Goal: Task Accomplishment & Management: Use online tool/utility

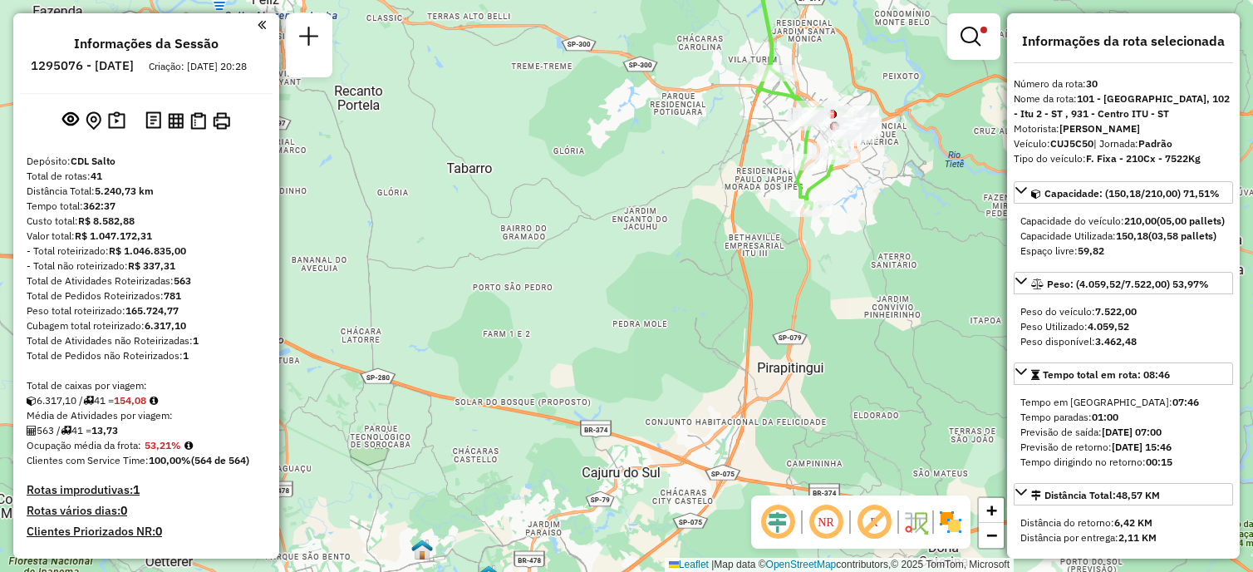
select select "**********"
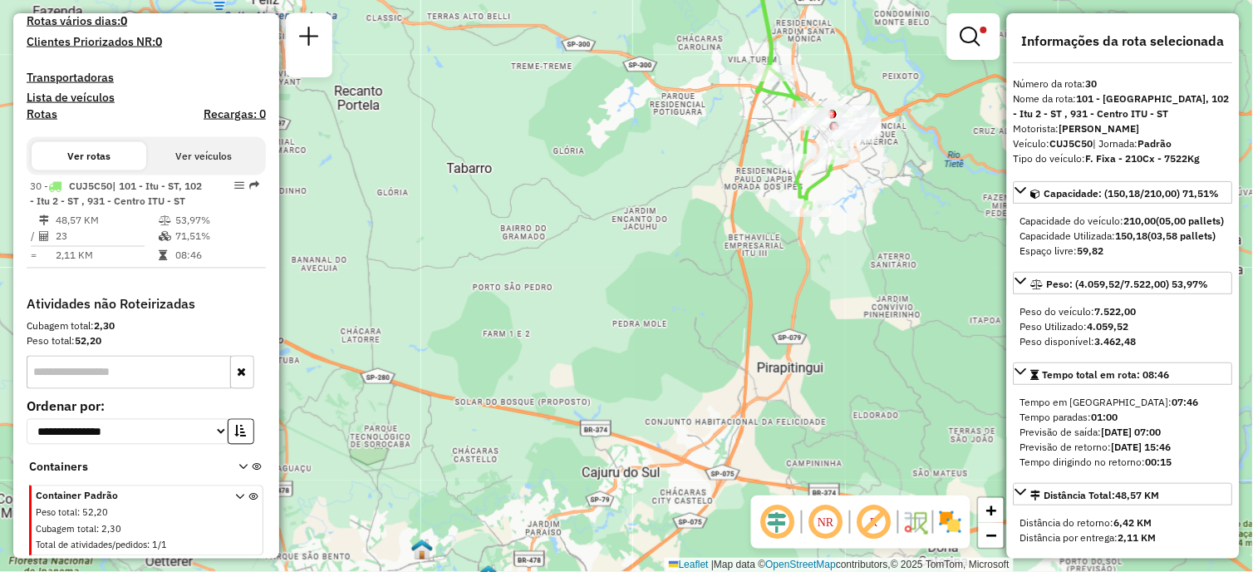
click at [998, 53] on div at bounding box center [973, 36] width 53 height 47
click at [991, 50] on link at bounding box center [974, 36] width 40 height 33
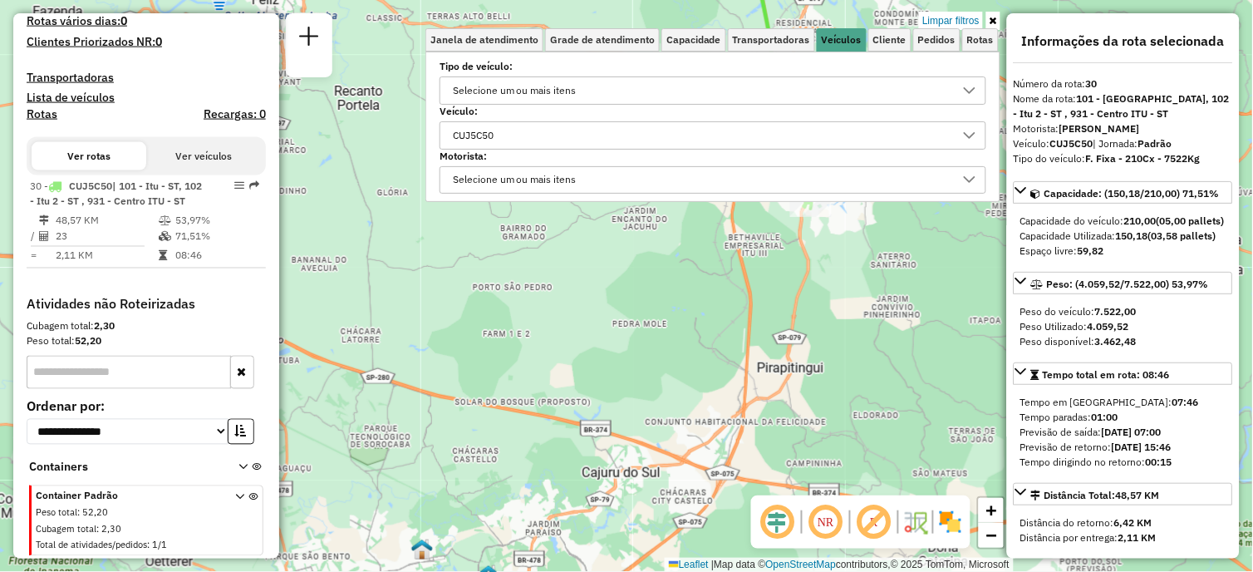
click at [596, 141] on div "CUJ5C50" at bounding box center [700, 135] width 507 height 27
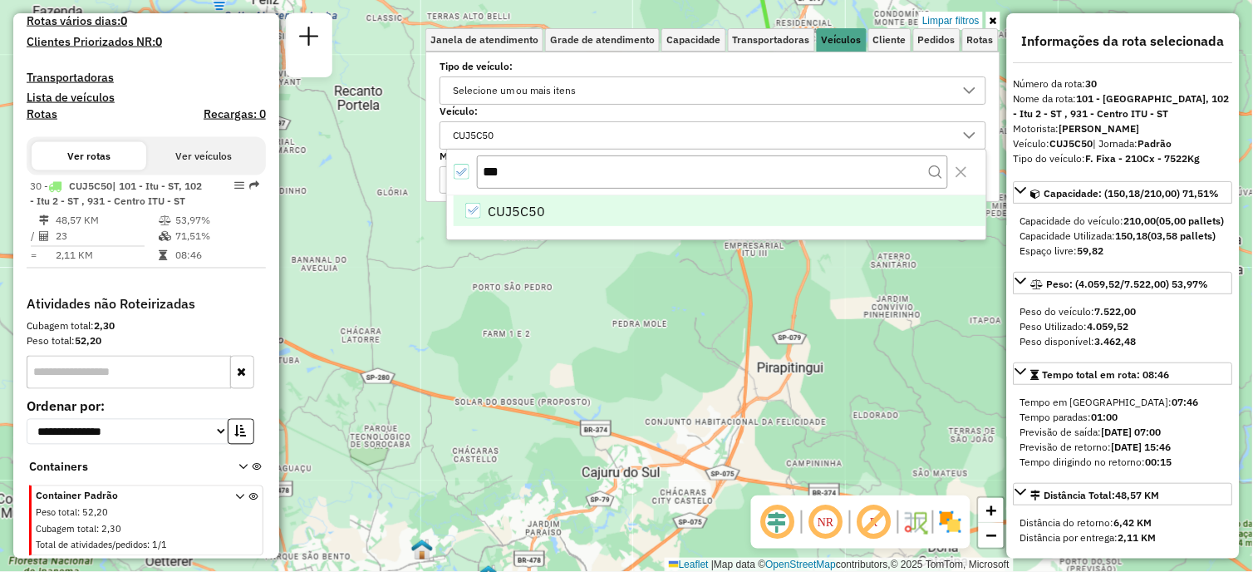
click at [465, 179] on div at bounding box center [462, 172] width 17 height 17
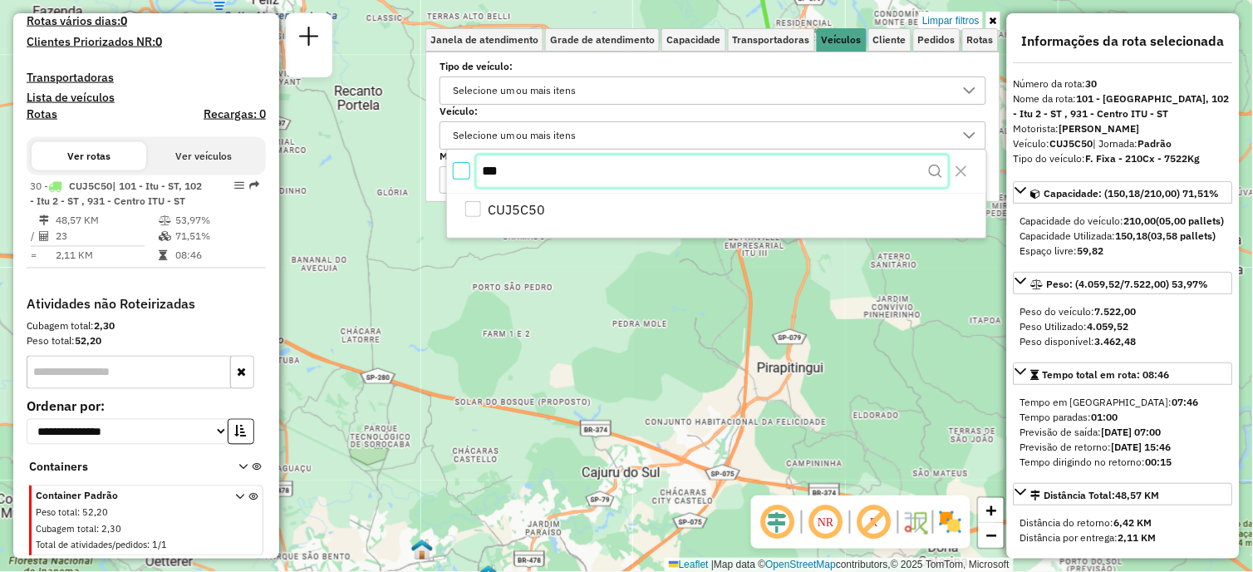
click at [447, 163] on div "***" at bounding box center [716, 171] width 539 height 43
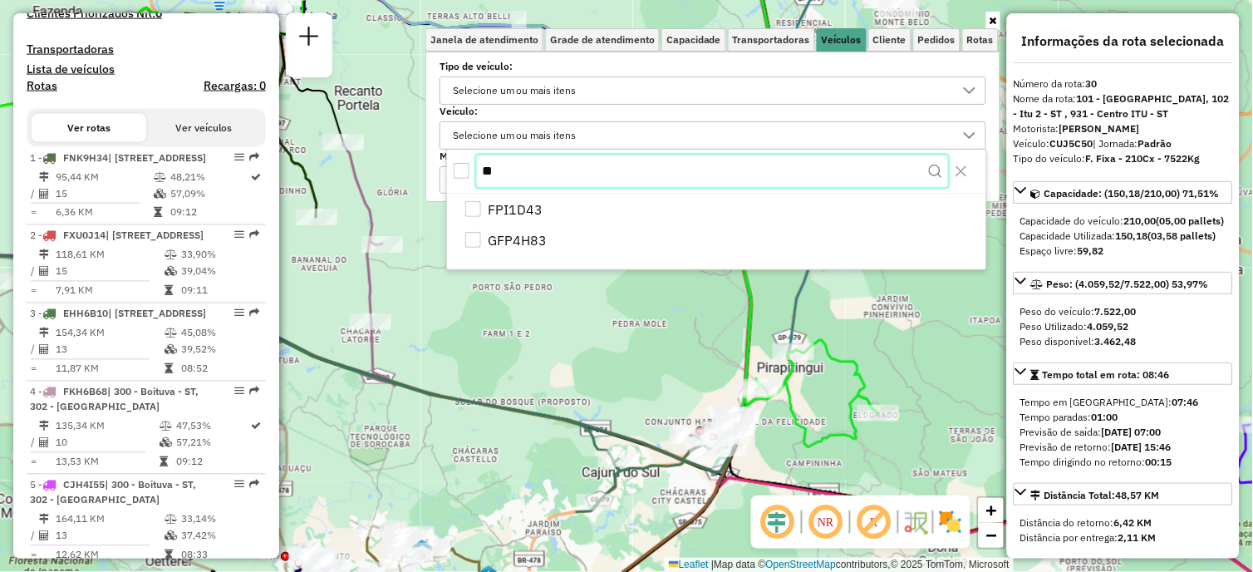
type input "*"
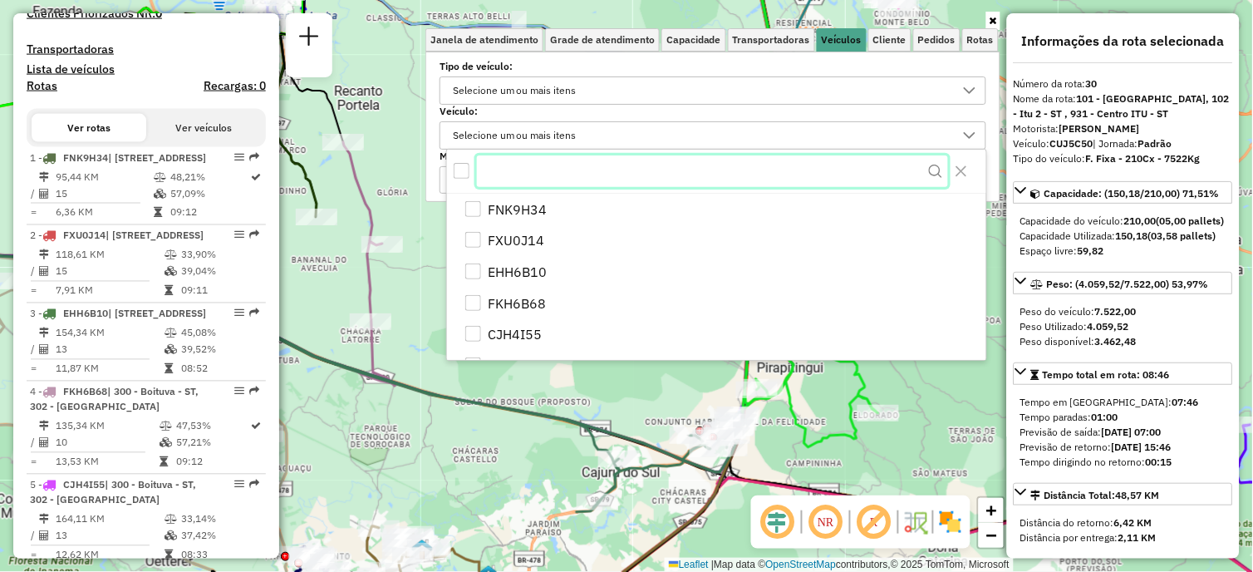
click at [518, 161] on input "text" at bounding box center [712, 171] width 471 height 32
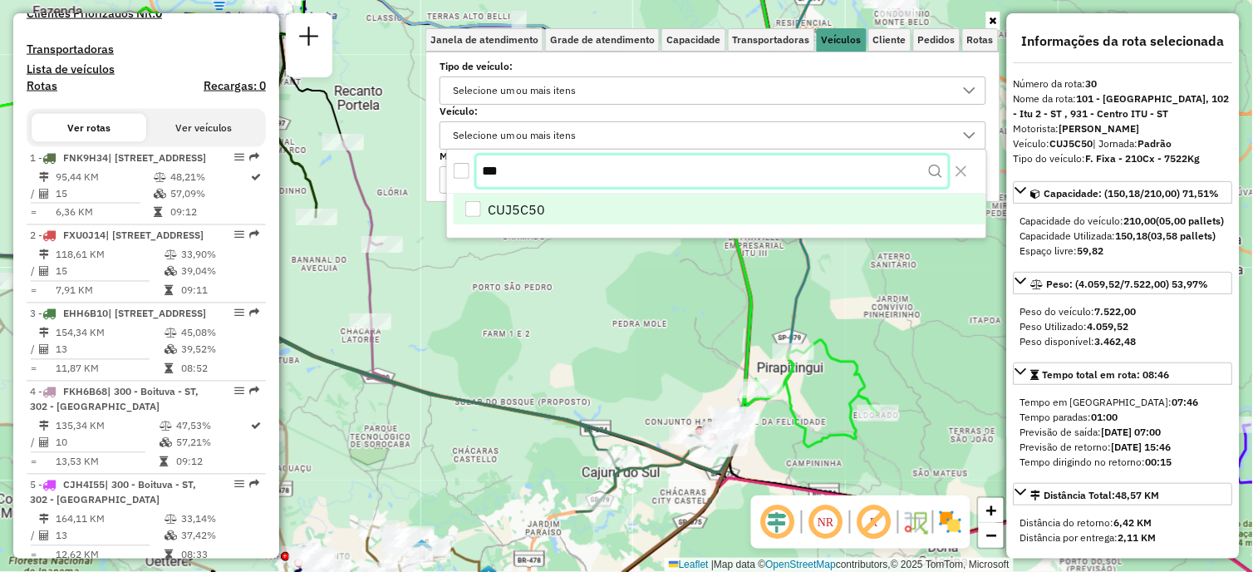
type input "***"
click at [469, 219] on li "CUJ5C50" at bounding box center [720, 211] width 533 height 32
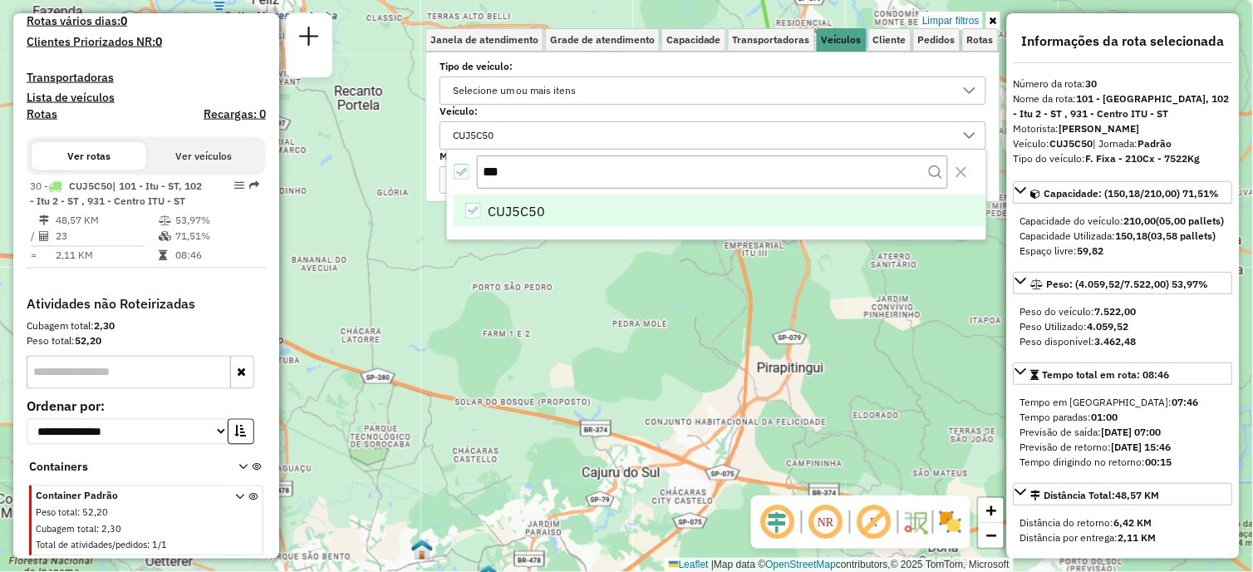
click at [900, 296] on div "Limpar filtros Janela de atendimento Grade de atendimento Capacidade Transporta…" at bounding box center [626, 286] width 1253 height 572
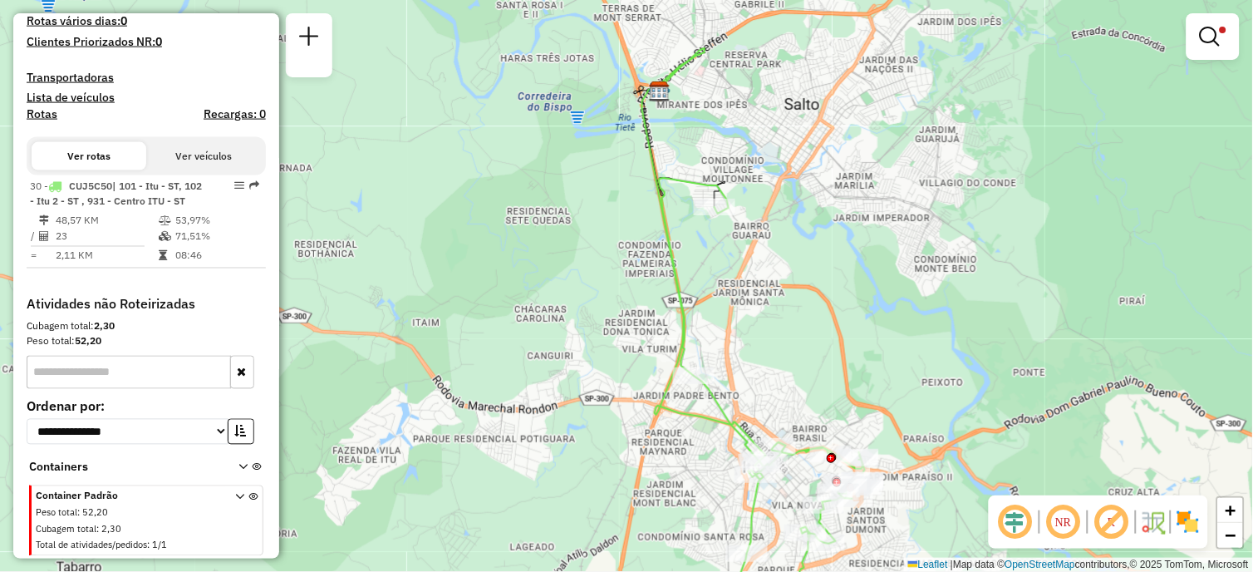
drag, startPoint x: 853, startPoint y: 359, endPoint x: 916, endPoint y: 193, distance: 177.8
click at [916, 193] on div "Limpar filtros Janela de atendimento Grade de atendimento Capacidade Transporta…" at bounding box center [626, 286] width 1253 height 572
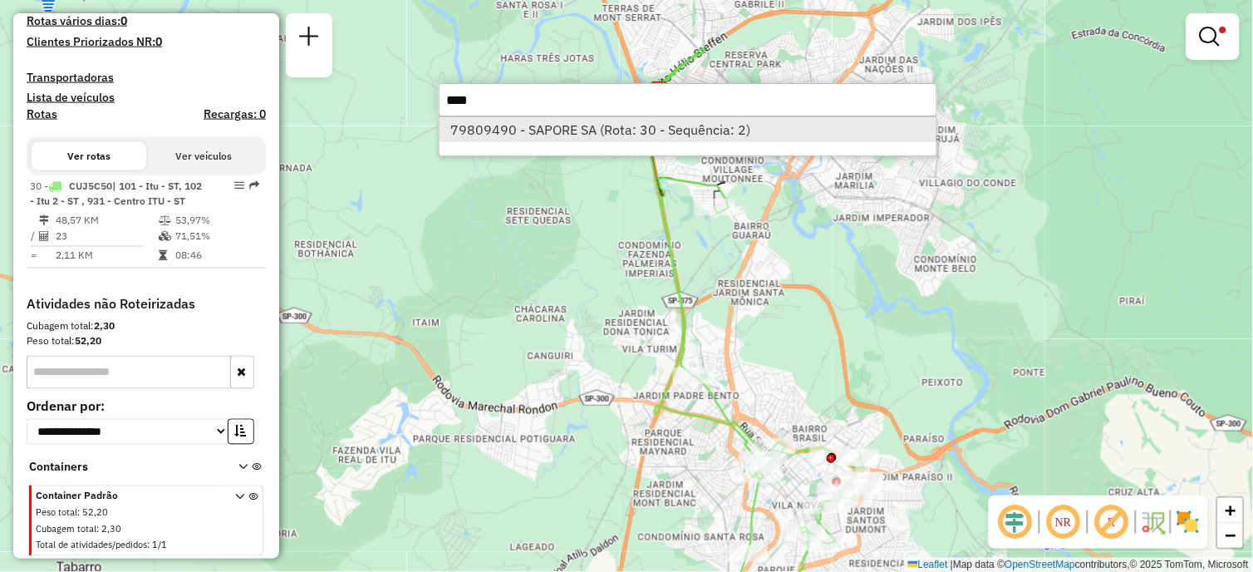
type input "****"
click at [586, 130] on li "79809490 - SAPORE SA (Rota: 30 - Sequência: 2)" at bounding box center [688, 129] width 497 height 25
select select "**********"
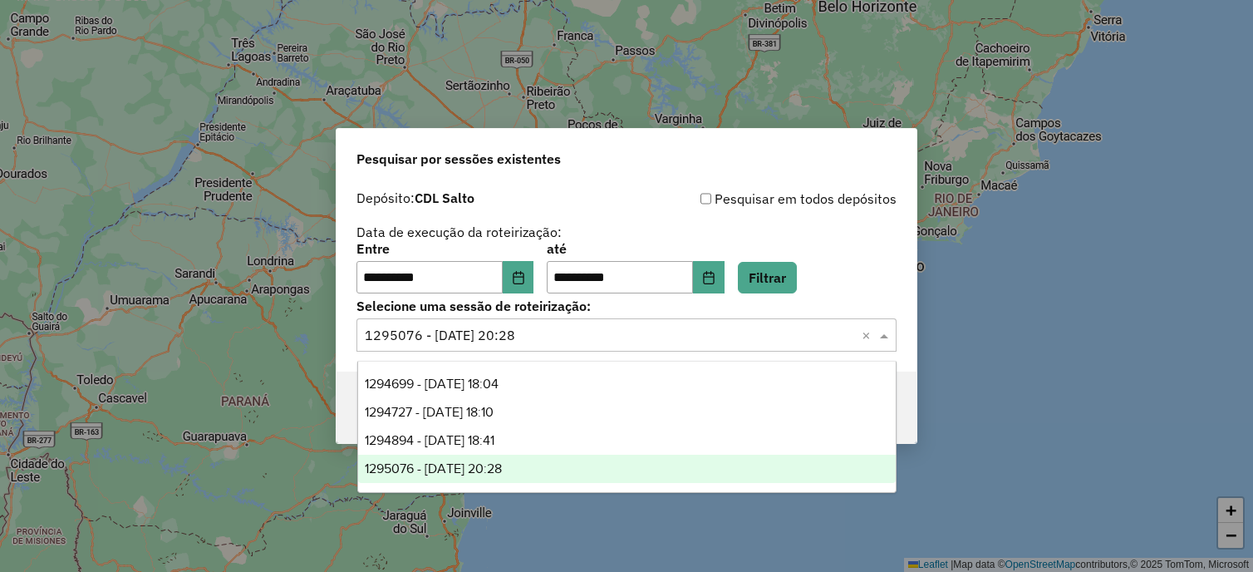
click at [474, 327] on input "text" at bounding box center [610, 336] width 490 height 20
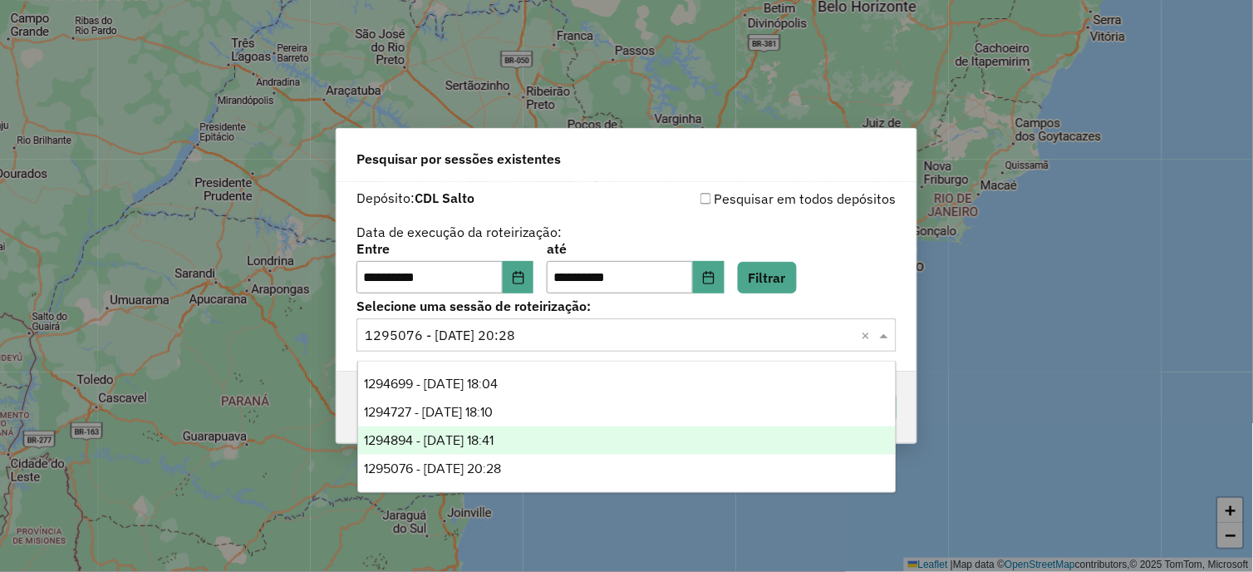
click at [529, 439] on div "1294894 - [DATE] 18:41" at bounding box center [627, 440] width 538 height 28
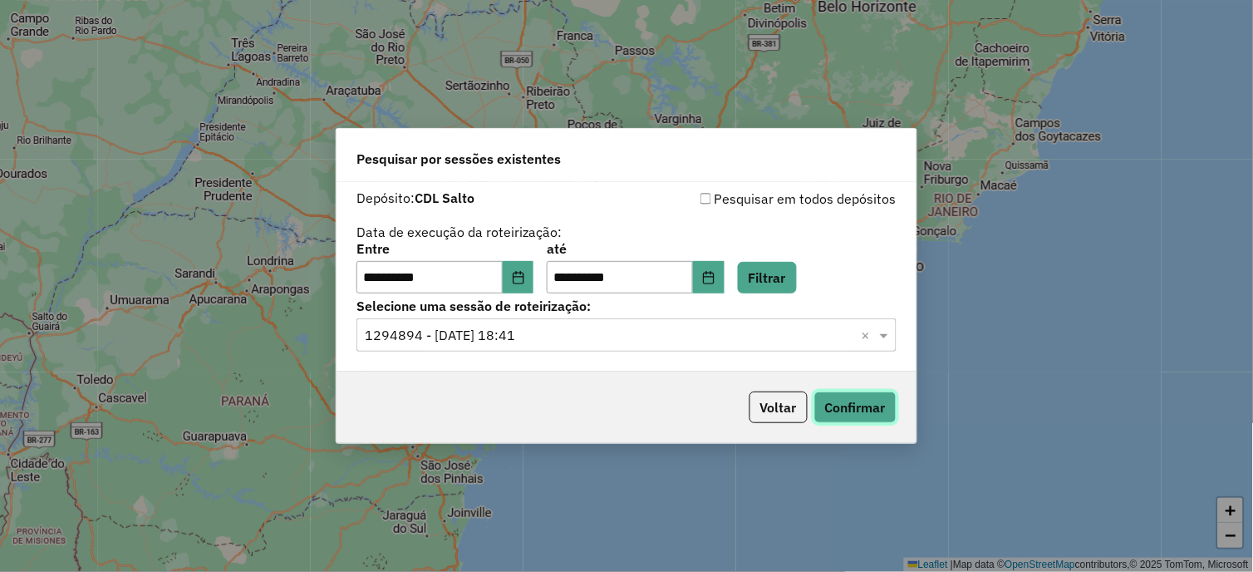
click at [876, 405] on button "Confirmar" at bounding box center [855, 407] width 82 height 32
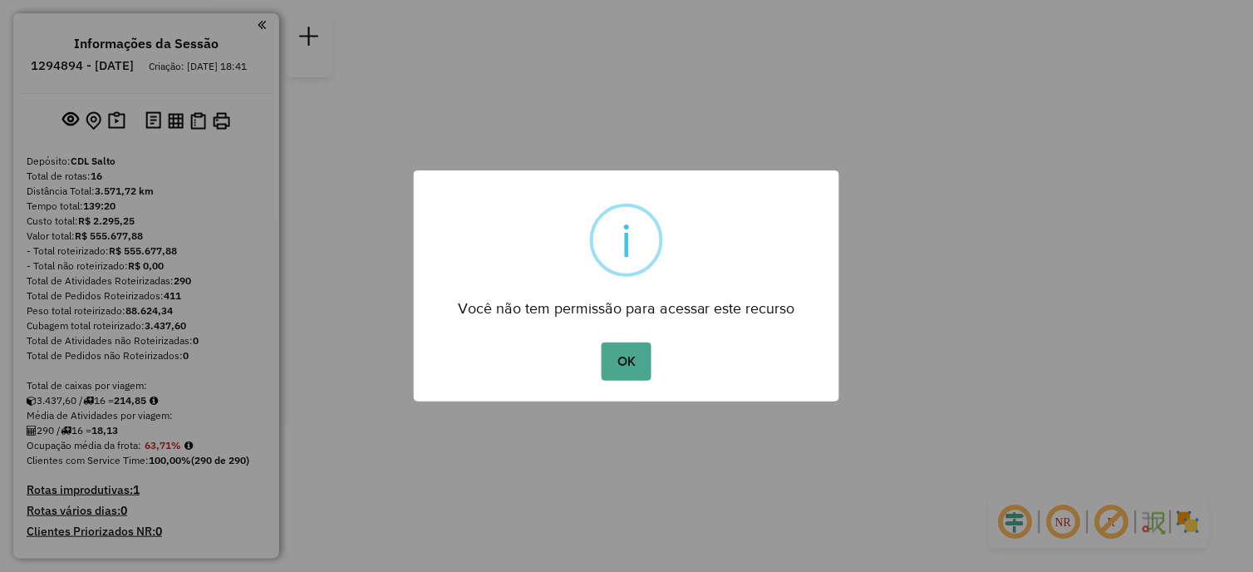
click at [611, 339] on div "OK No Cancel" at bounding box center [626, 361] width 425 height 47
click at [618, 349] on button "OK" at bounding box center [626, 361] width 49 height 38
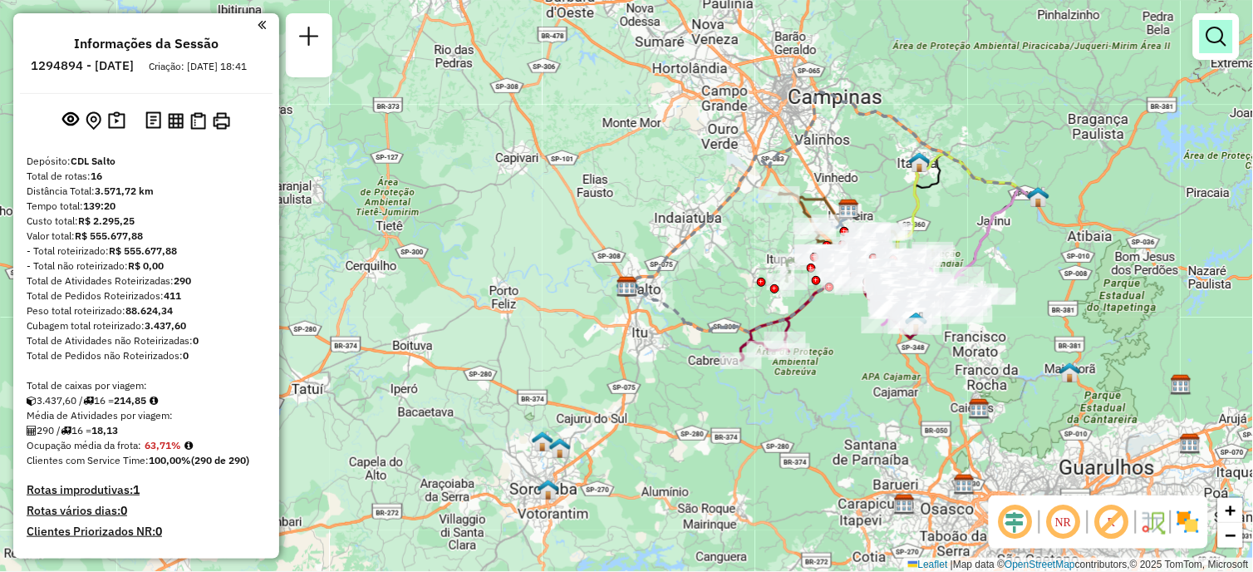
click at [1220, 32] on em at bounding box center [1216, 37] width 20 height 20
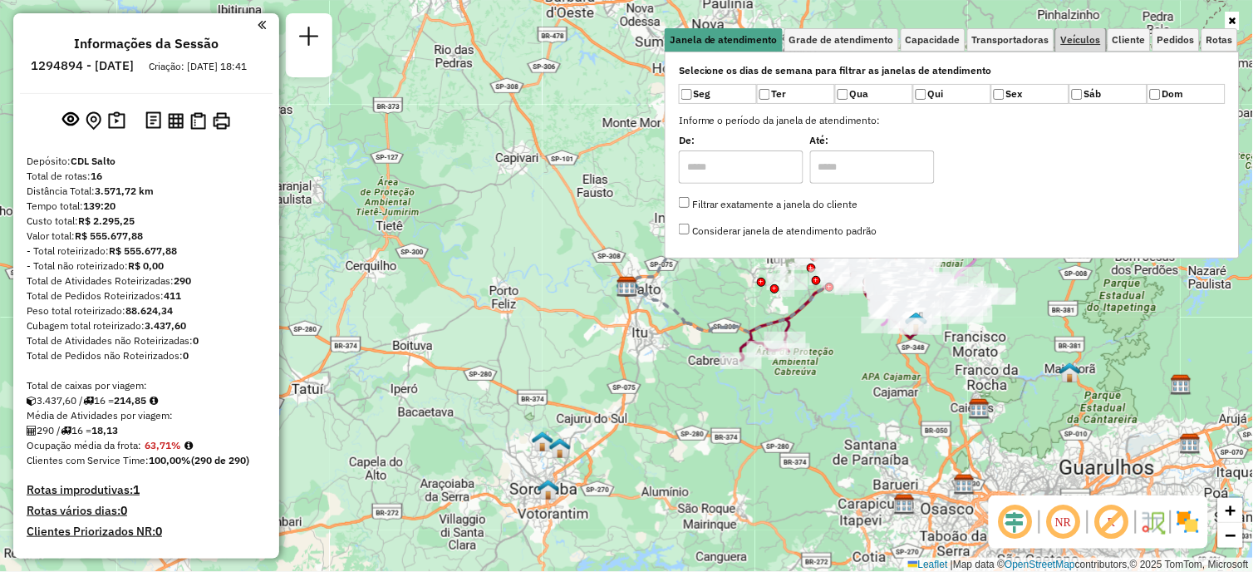
click at [1089, 42] on span "Veículos" at bounding box center [1081, 40] width 40 height 10
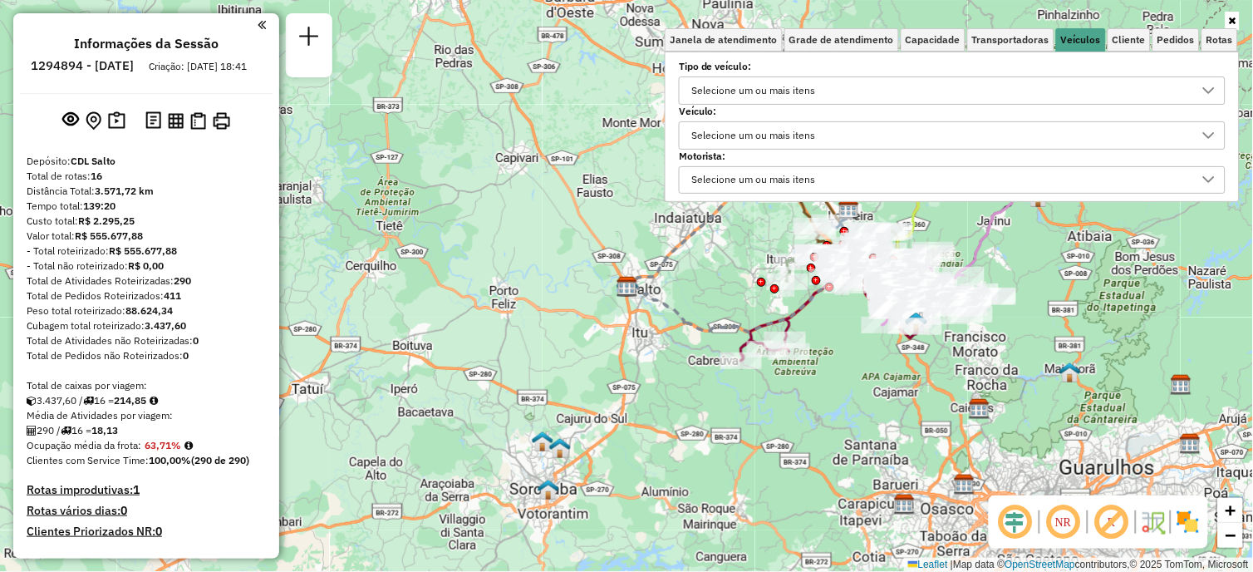
click at [810, 126] on div "Selecione um ou mais itens" at bounding box center [753, 135] width 135 height 27
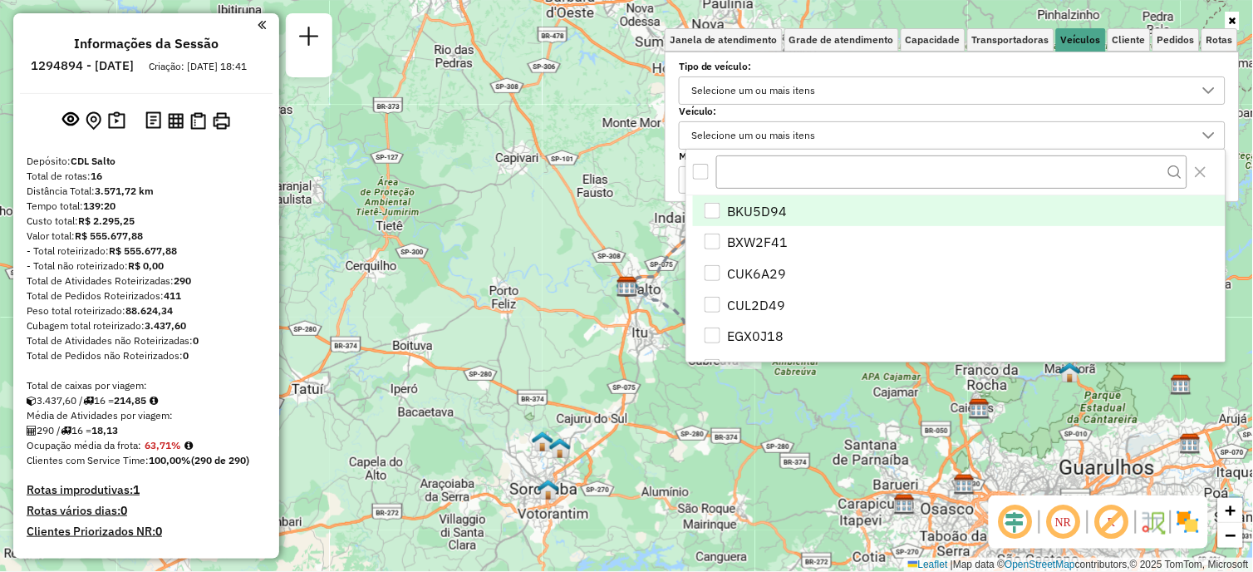
scroll to position [9, 56]
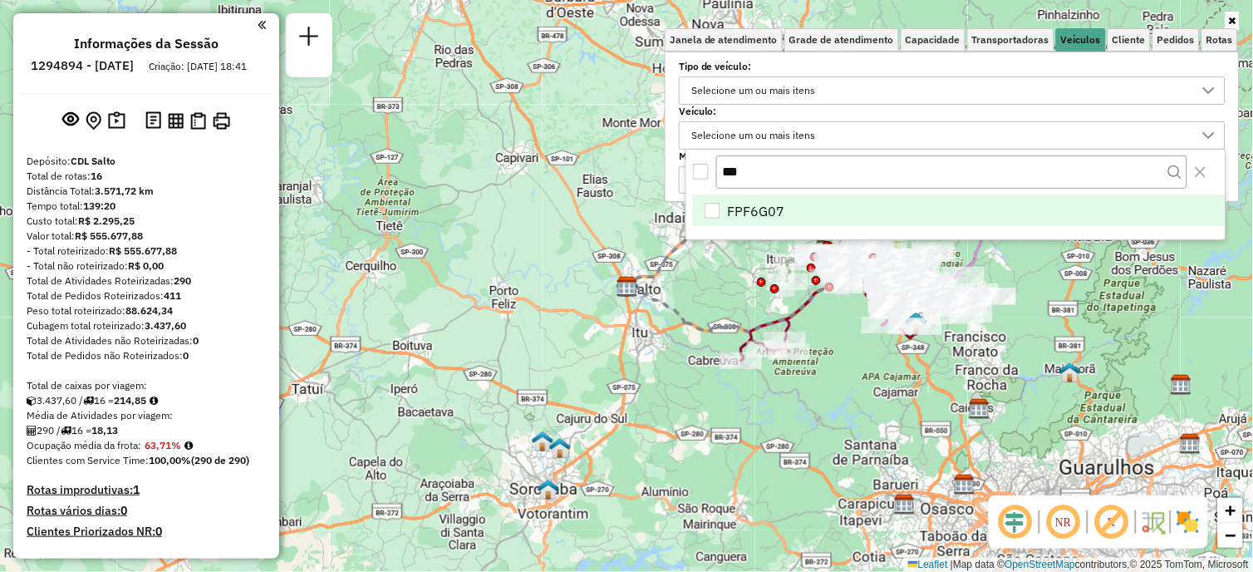
type input "***"
click at [720, 209] on div "FPF6G07" at bounding box center [713, 211] width 17 height 17
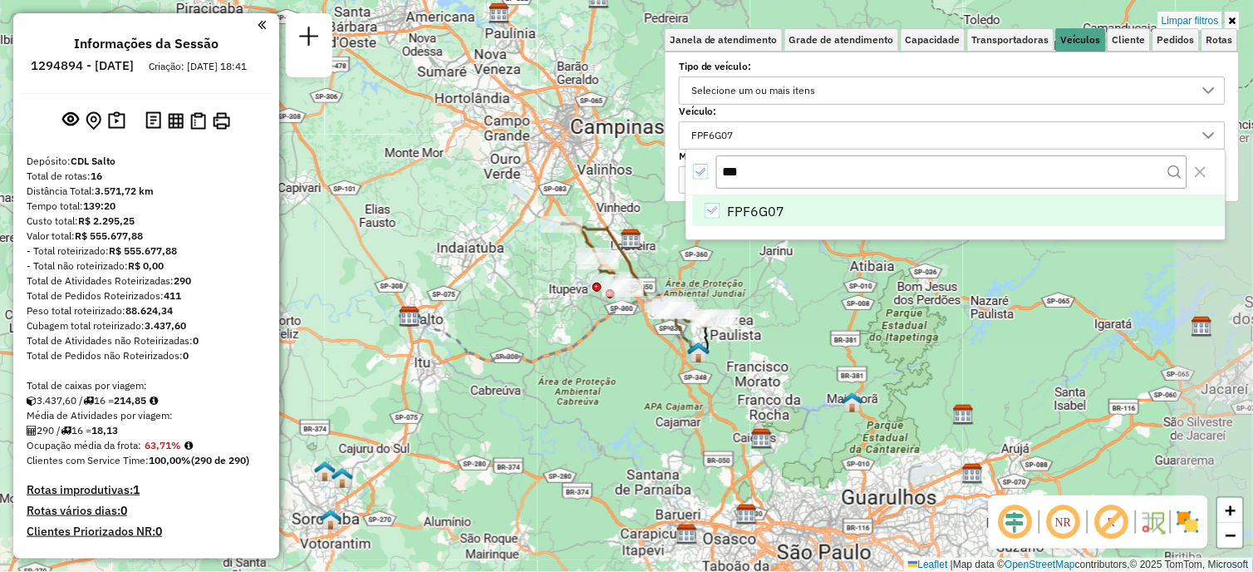
drag, startPoint x: 820, startPoint y: 341, endPoint x: 616, endPoint y: 367, distance: 206.1
click at [616, 367] on div "Limpar filtros Janela de atendimento Grade de atendimento Capacidade Transporta…" at bounding box center [626, 286] width 1253 height 572
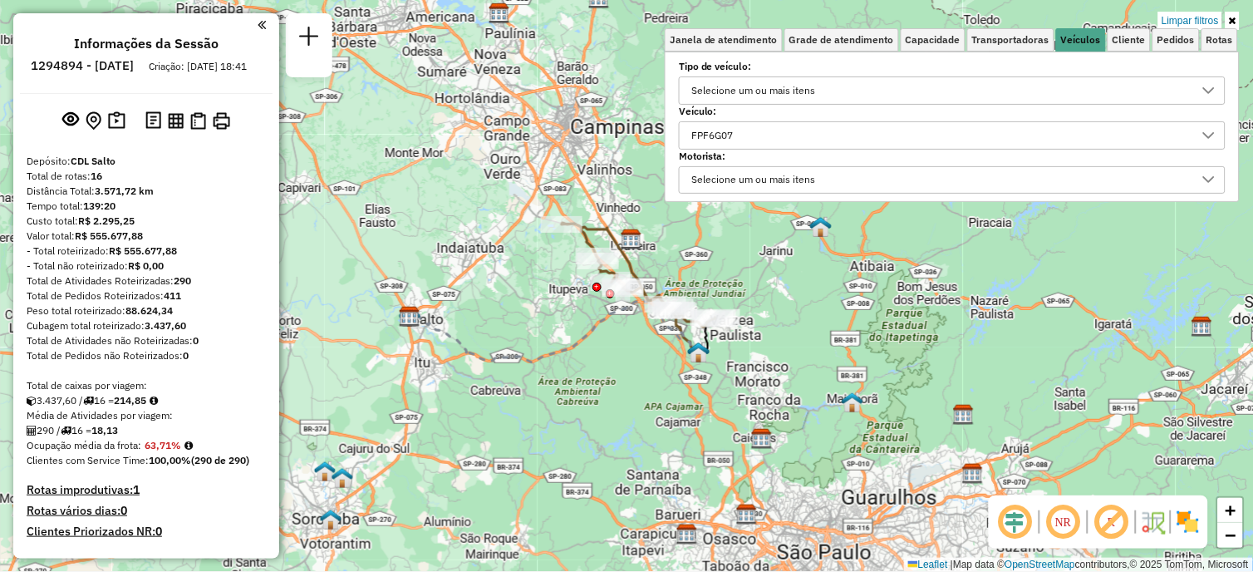
click at [1235, 19] on icon at bounding box center [1232, 21] width 7 height 10
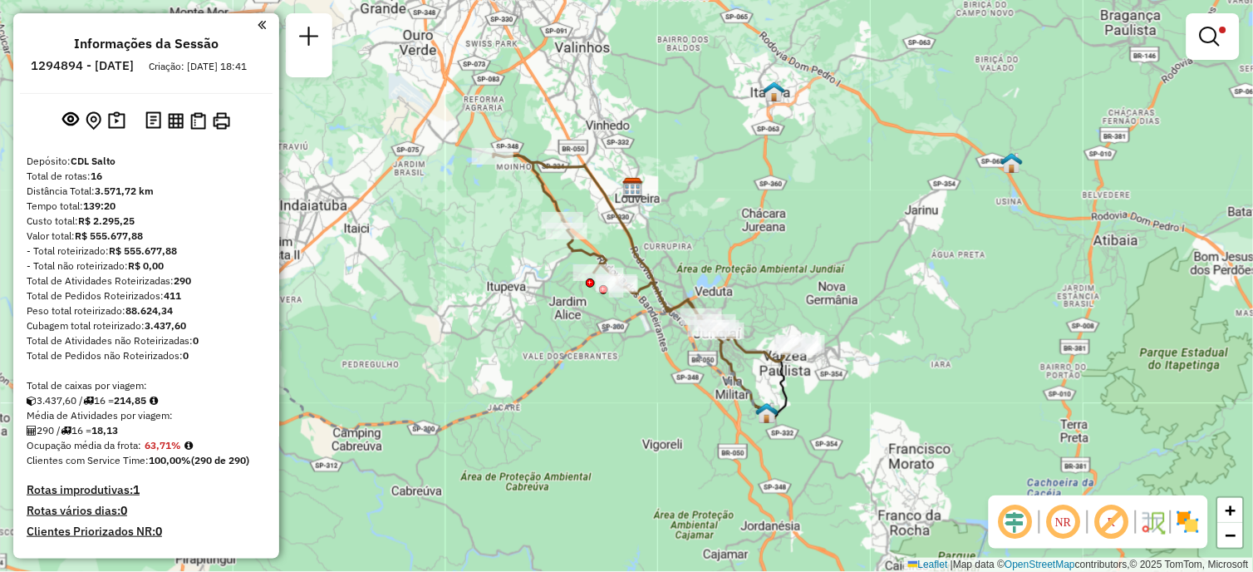
click at [624, 219] on icon at bounding box center [647, 258] width 307 height 208
select select "**********"
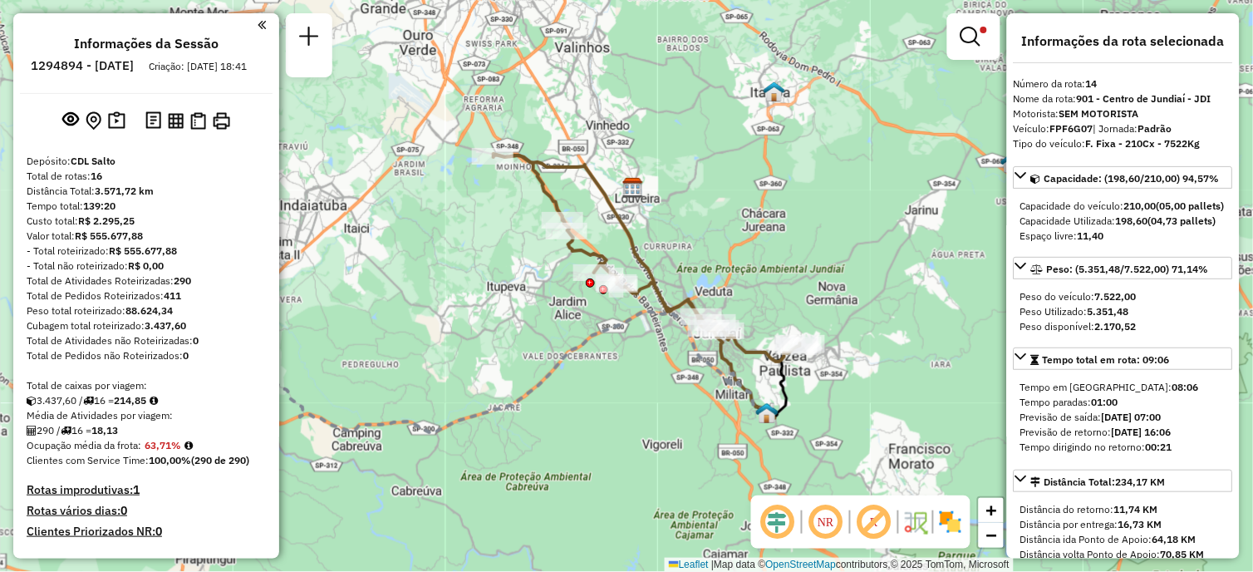
scroll to position [241, 0]
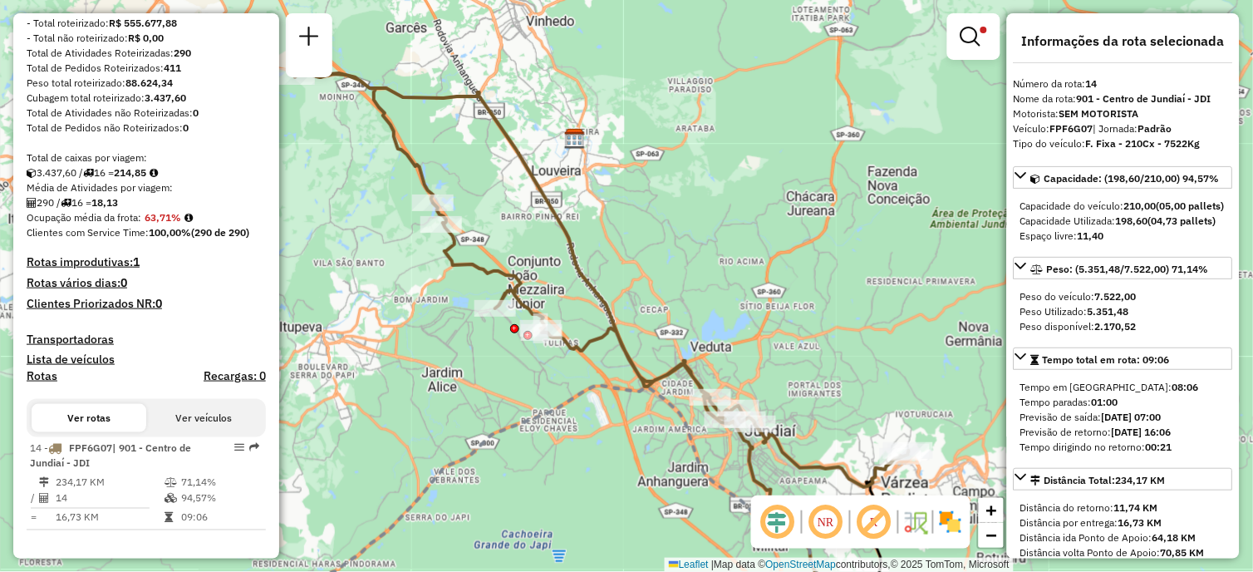
drag, startPoint x: 670, startPoint y: 253, endPoint x: 682, endPoint y: 277, distance: 26.8
click at [682, 277] on div "Limpar filtros Janela de atendimento Grade de atendimento Capacidade Transporta…" at bounding box center [626, 286] width 1253 height 572
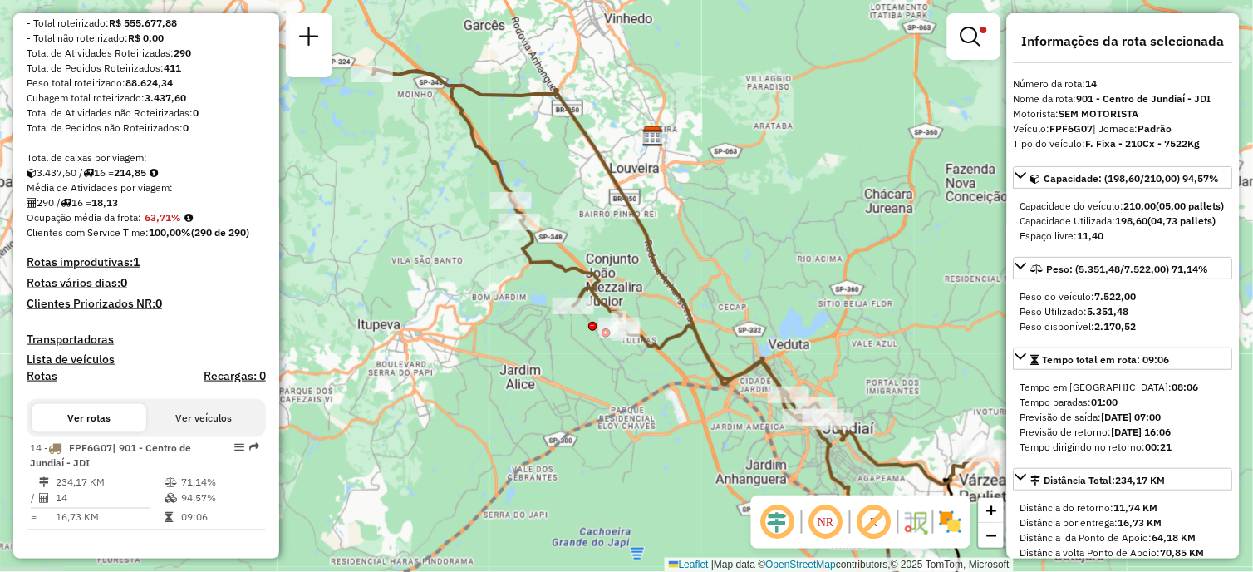
drag, startPoint x: 719, startPoint y: 276, endPoint x: 777, endPoint y: 269, distance: 58.5
click at [777, 269] on div "Limpar filtros Janela de atendimento Grade de atendimento Capacidade Transporta…" at bounding box center [626, 286] width 1253 height 572
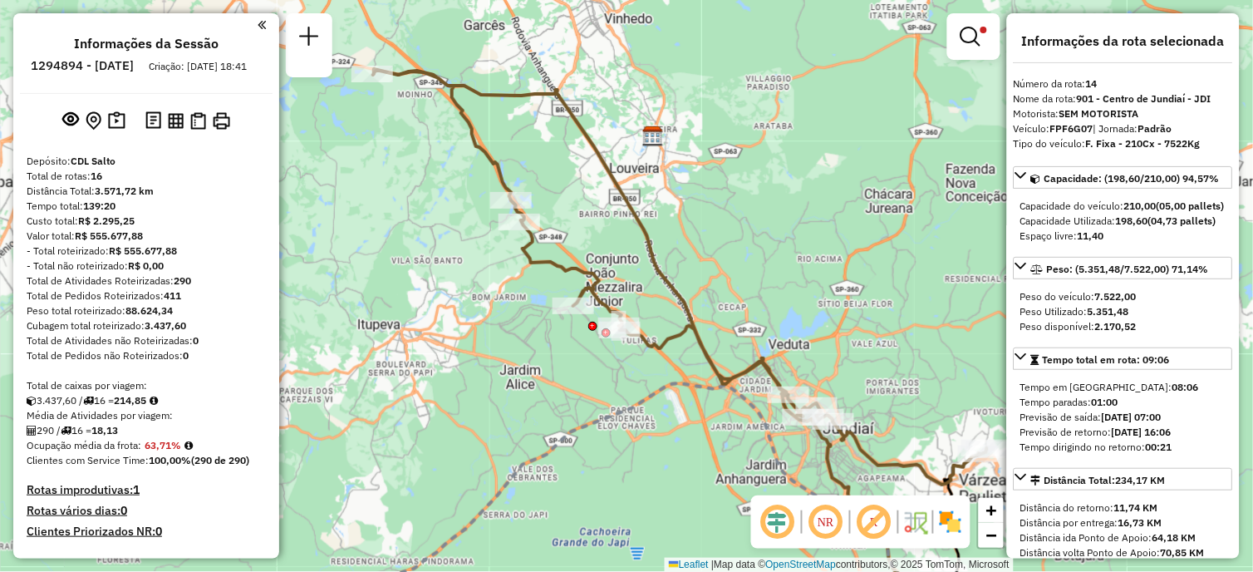
click at [251, 22] on div at bounding box center [143, 24] width 246 height 22
click at [258, 27] on em at bounding box center [262, 24] width 8 height 15
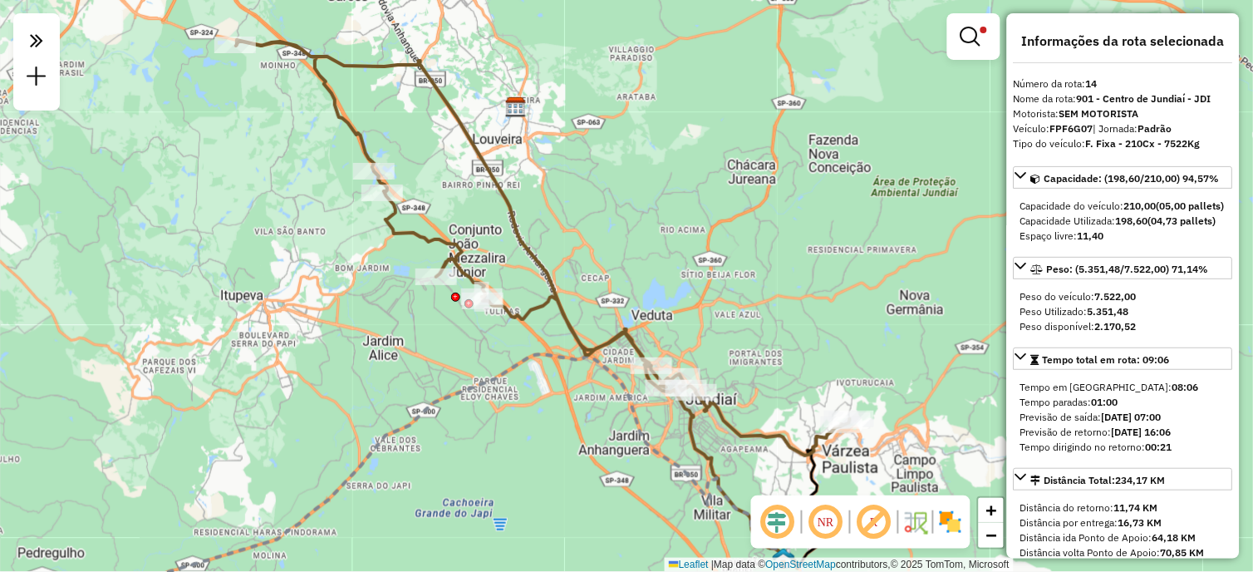
drag, startPoint x: 545, startPoint y: 126, endPoint x: 407, endPoint y: 97, distance: 141.0
click at [407, 97] on div "Limpar filtros Janela de atendimento Grade de atendimento Capacidade Transporta…" at bounding box center [626, 286] width 1253 height 572
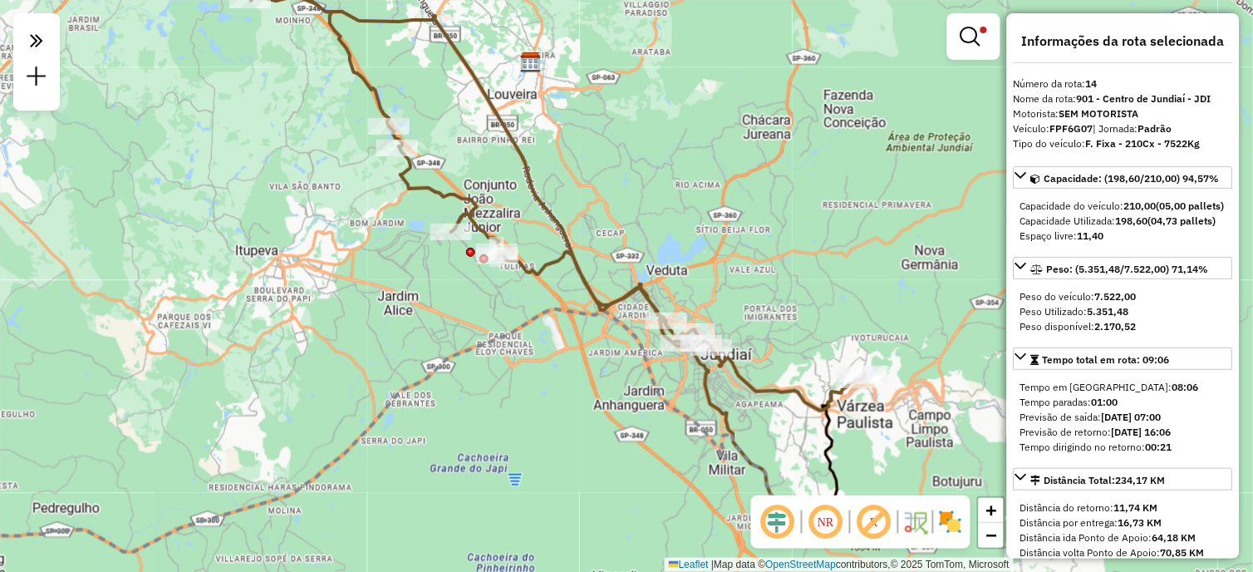
drag, startPoint x: 707, startPoint y: 198, endPoint x: 723, endPoint y: 153, distance: 47.6
click at [723, 153] on div "Limpar filtros Janela de atendimento Grade de atendimento Capacidade Transporta…" at bounding box center [626, 286] width 1253 height 572
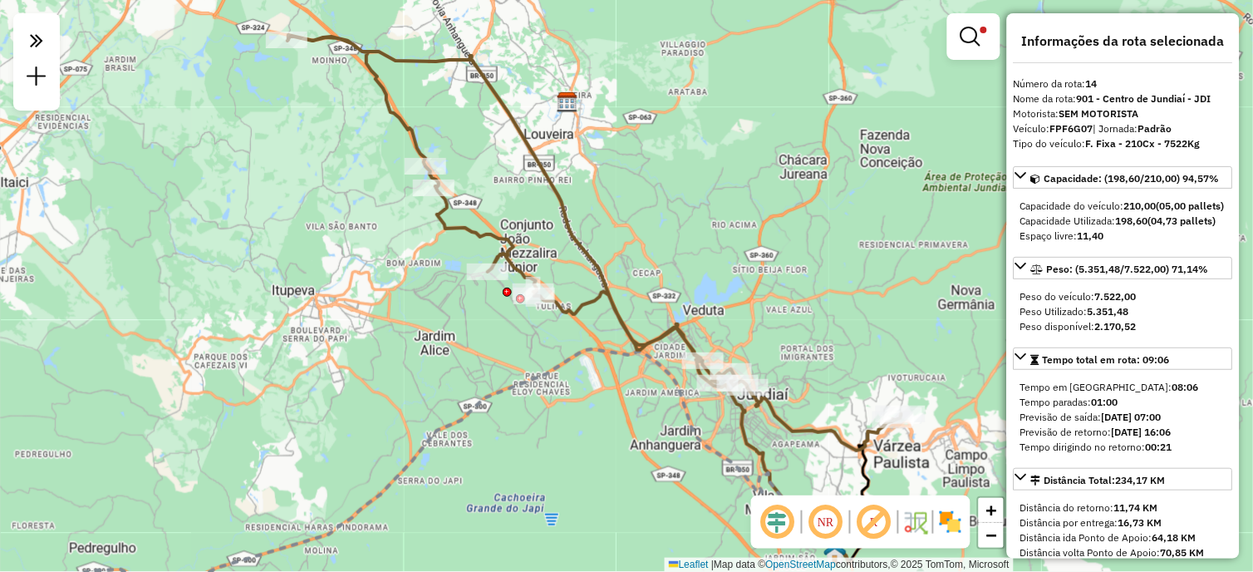
drag, startPoint x: 708, startPoint y: 177, endPoint x: 744, endPoint y: 217, distance: 54.1
click at [744, 217] on div "Limpar filtros Janela de atendimento Grade de atendimento Capacidade Transporta…" at bounding box center [626, 286] width 1253 height 572
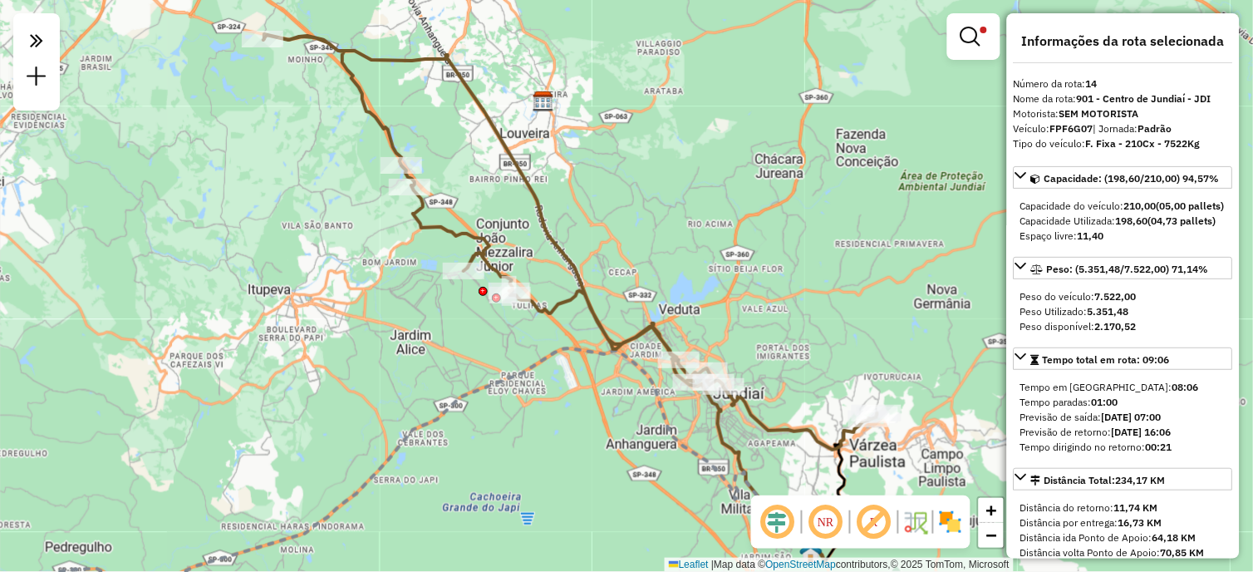
drag, startPoint x: 592, startPoint y: 185, endPoint x: 567, endPoint y: 184, distance: 24.1
click at [567, 184] on div "Limpar filtros Janela de atendimento Grade de atendimento Capacidade Transporta…" at bounding box center [626, 286] width 1253 height 572
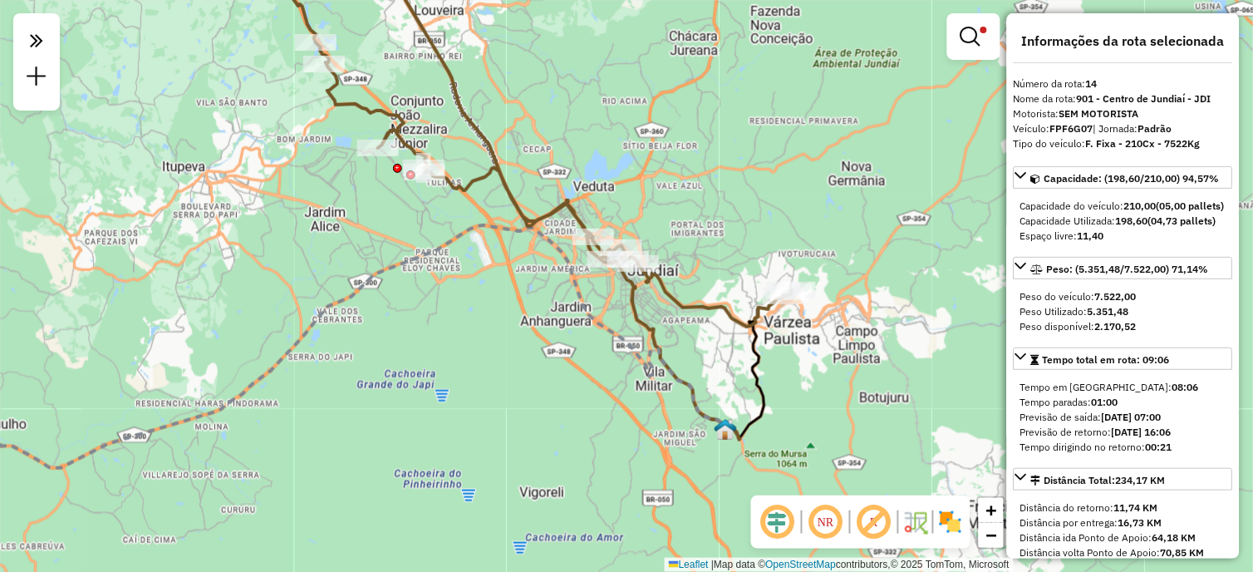
drag, startPoint x: 773, startPoint y: 280, endPoint x: 717, endPoint y: 209, distance: 89.9
click at [717, 209] on div "Limpar filtros Janela de atendimento Grade de atendimento Capacidade Transporta…" at bounding box center [626, 286] width 1253 height 572
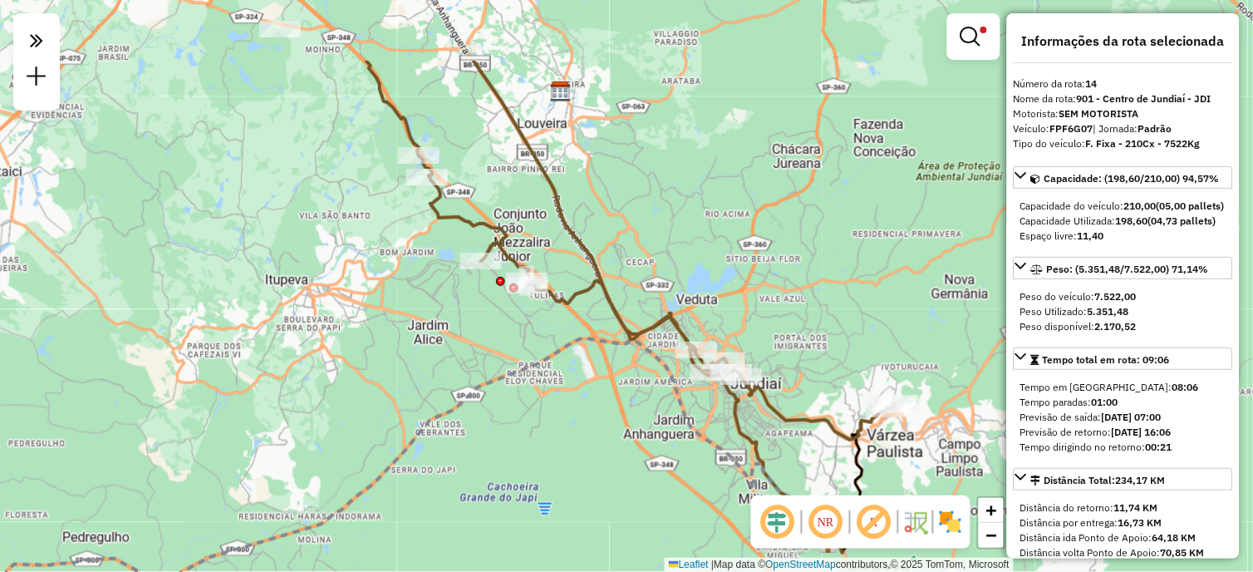
drag, startPoint x: 702, startPoint y: 198, endPoint x: 450, endPoint y: 53, distance: 290.3
click at [802, 312] on div "Limpar filtros Janela de atendimento Grade de atendimento Capacidade Transporta…" at bounding box center [626, 286] width 1253 height 572
